Goal: Information Seeking & Learning: Learn about a topic

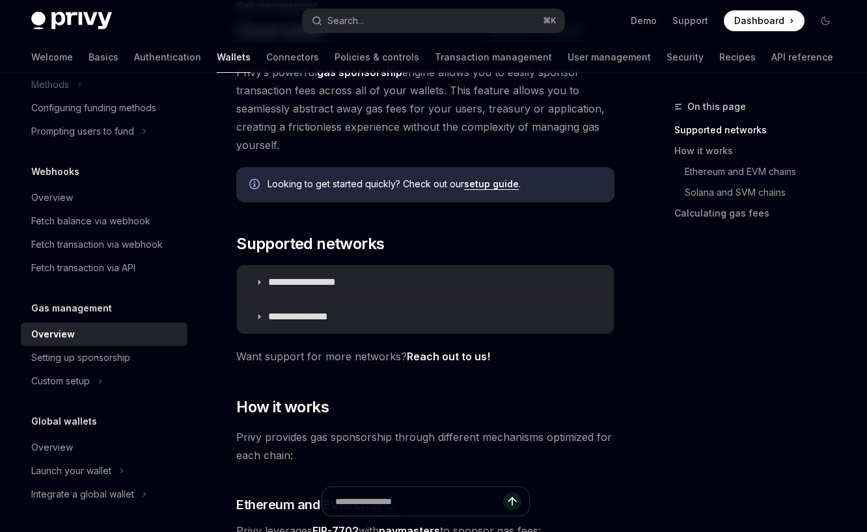
scroll to position [100, 0]
click at [264, 281] on summary "**********" at bounding box center [425, 283] width 377 height 34
